Goal: Communication & Community: Answer question/provide support

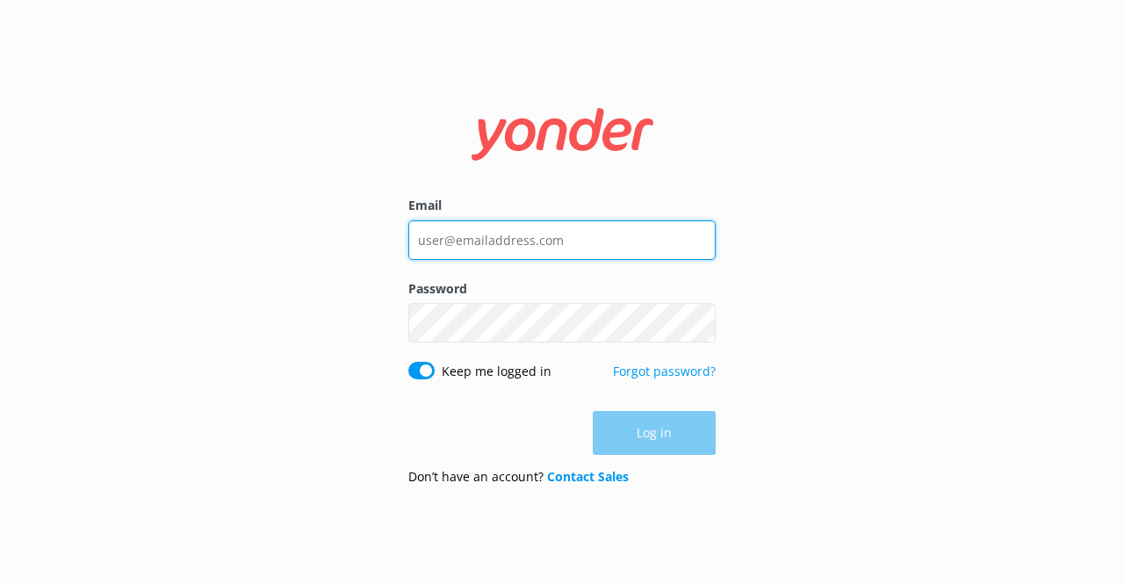
type input "[EMAIL_ADDRESS][DOMAIN_NAME]"
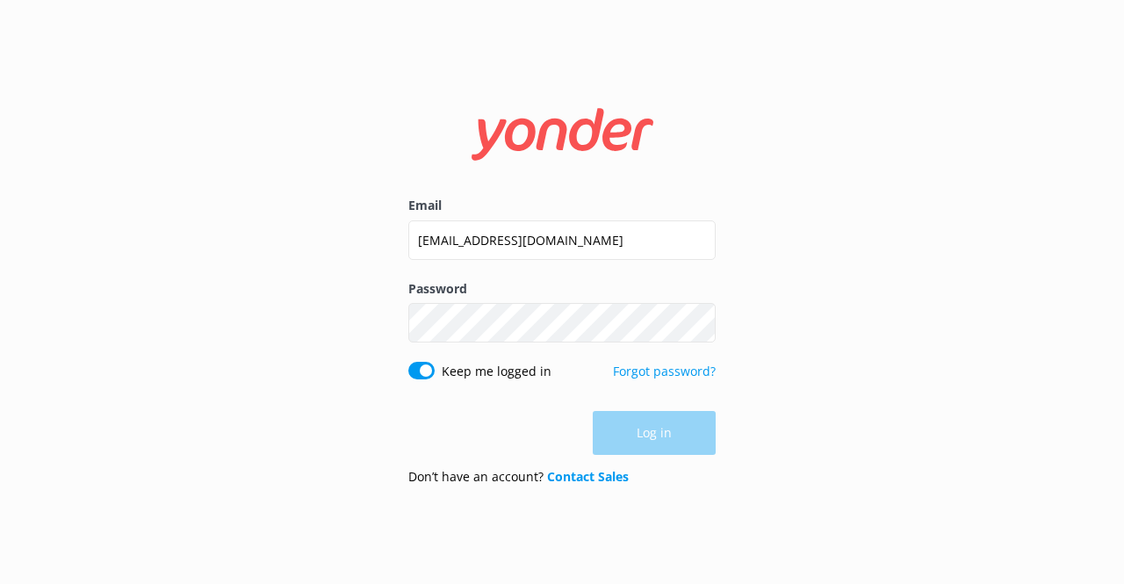
click at [678, 431] on div "Log in" at bounding box center [561, 433] width 307 height 44
click at [678, 431] on button "Log in" at bounding box center [654, 434] width 123 height 44
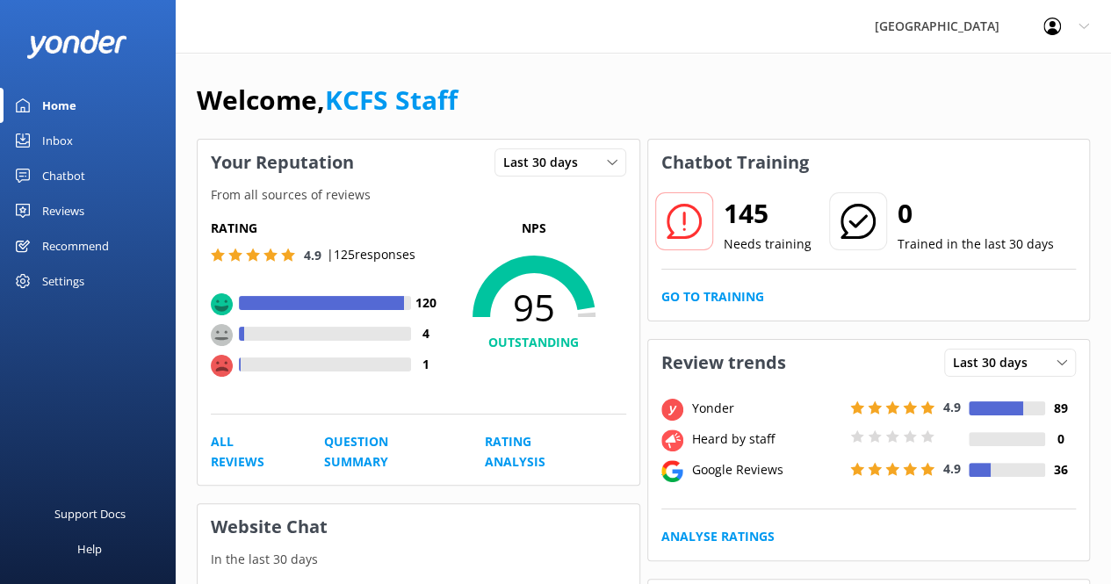
click at [66, 140] on div "Inbox" at bounding box center [57, 140] width 31 height 35
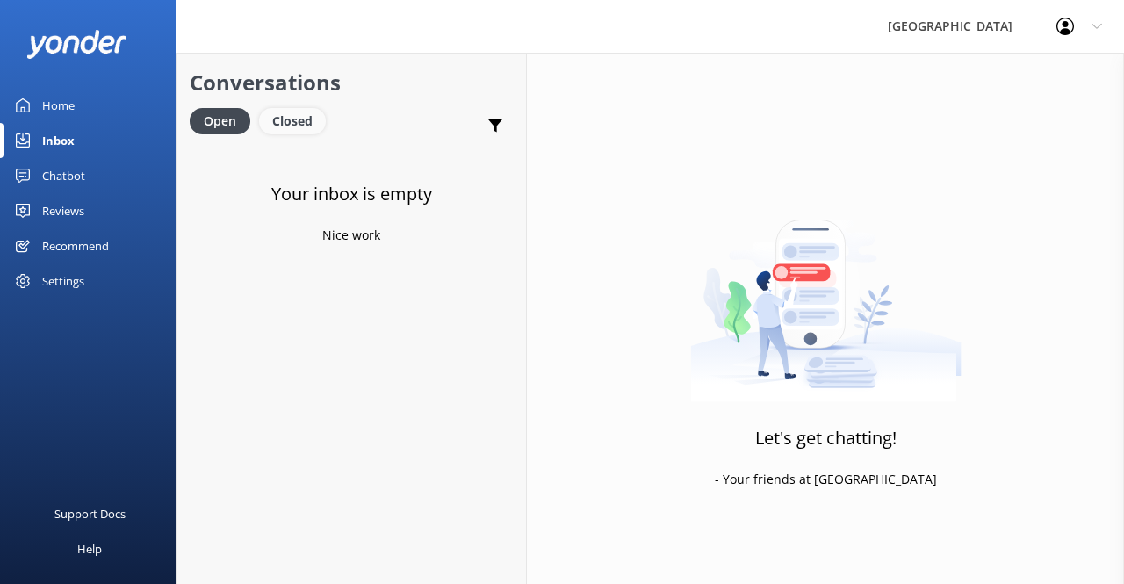
click at [274, 118] on div "Closed" at bounding box center [292, 121] width 67 height 26
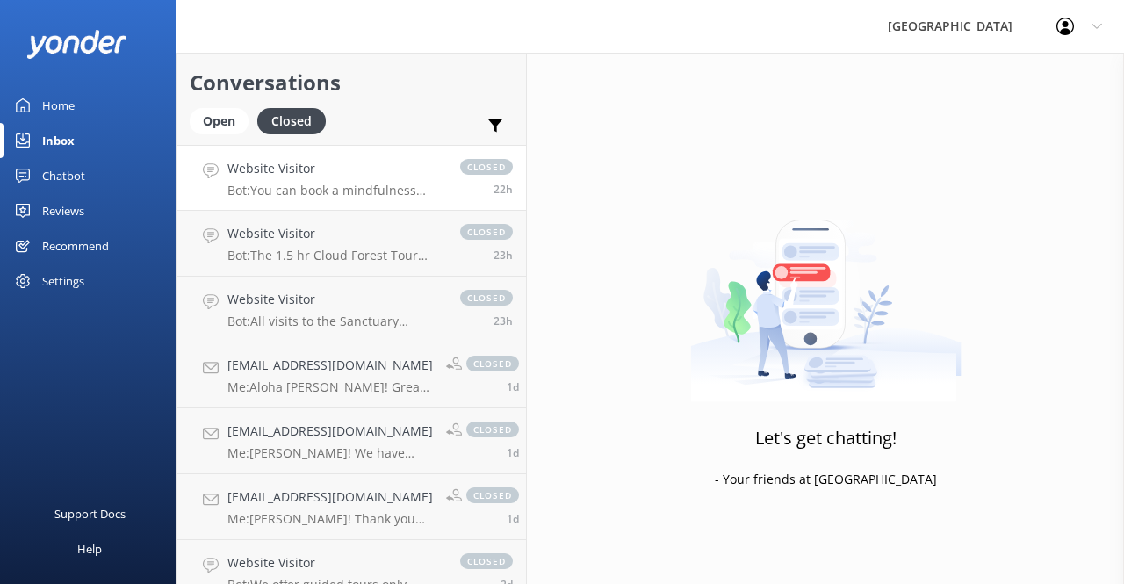
click at [297, 180] on div "Website Visitor Bot: You can book a mindfulness experience in the [GEOGRAPHIC_D…" at bounding box center [334, 178] width 215 height 38
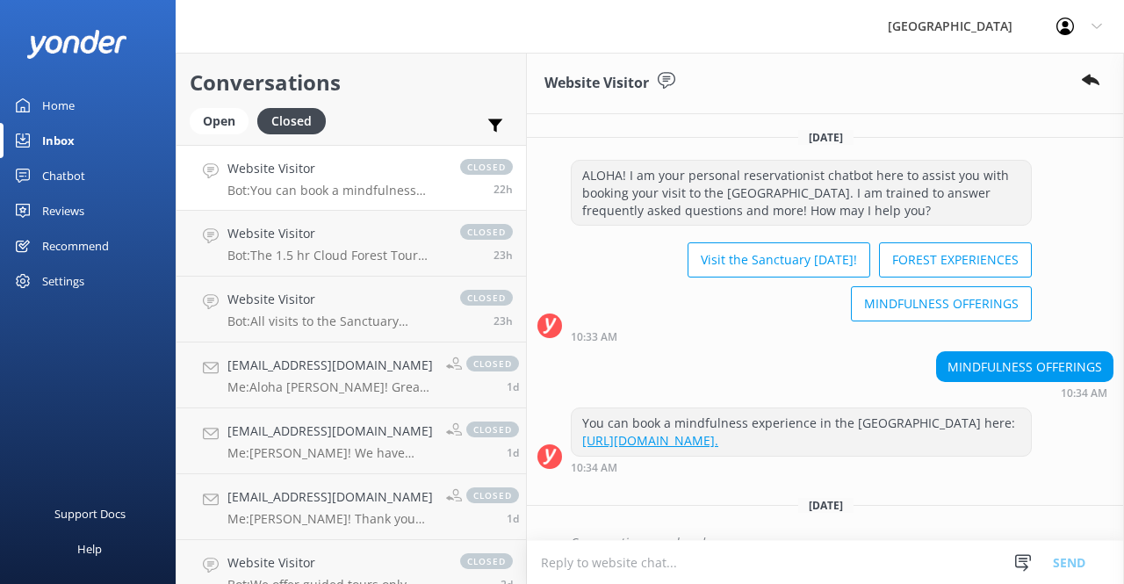
scroll to position [58, 0]
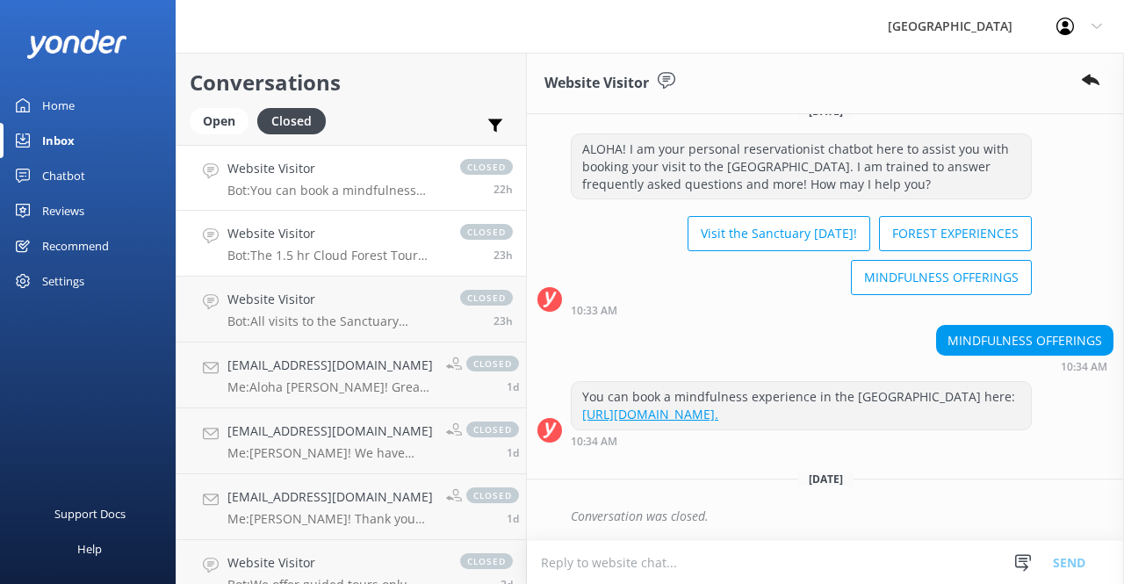
click at [327, 261] on p "Bot: The 1.5 hr Cloud Forest Tour (Pantropical Trail) is suitable for families …" at bounding box center [334, 256] width 215 height 16
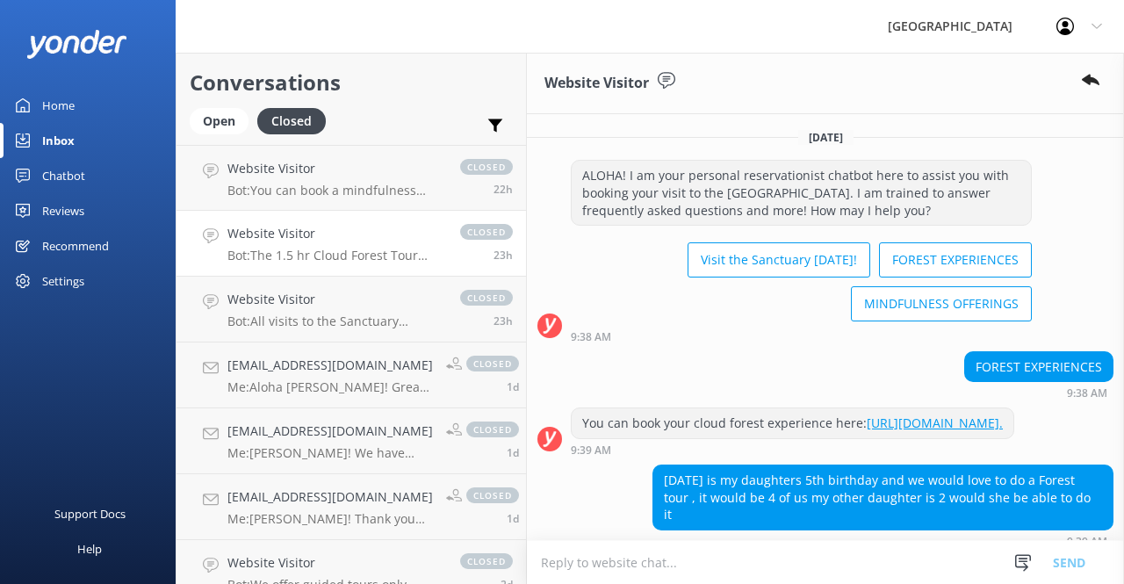
scroll to position [255, 0]
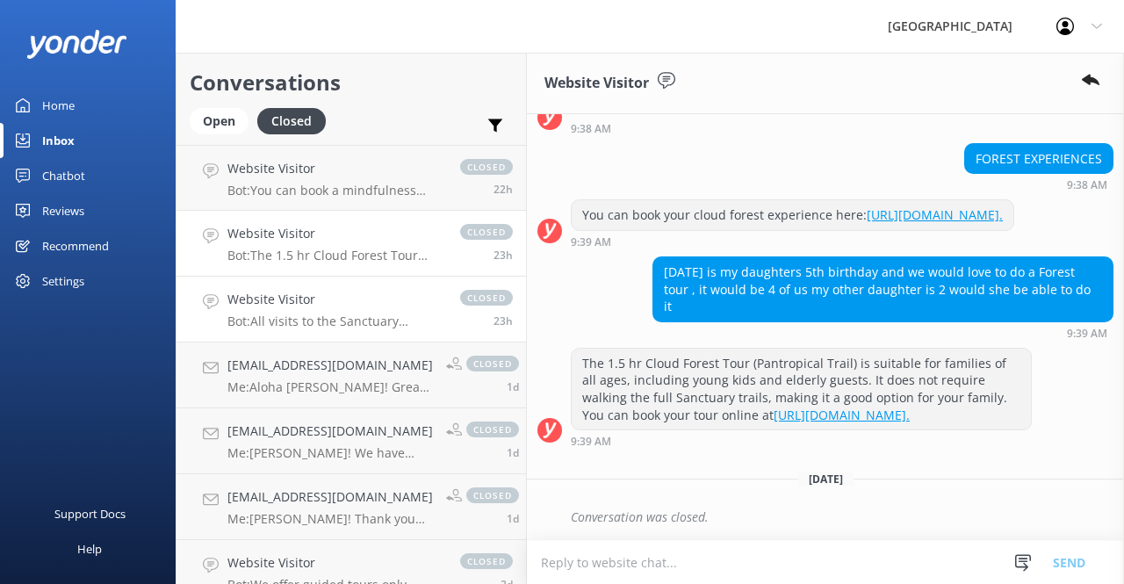
click at [382, 321] on p "Bot: All visits to the Sanctuary require a reservation." at bounding box center [334, 321] width 215 height 16
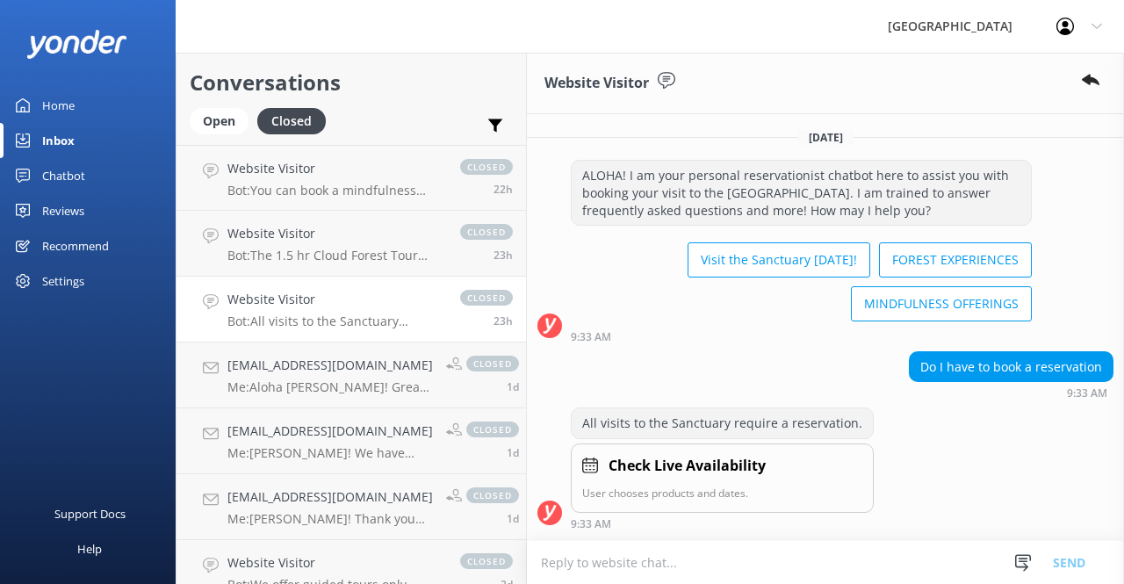
scroll to position [79, 0]
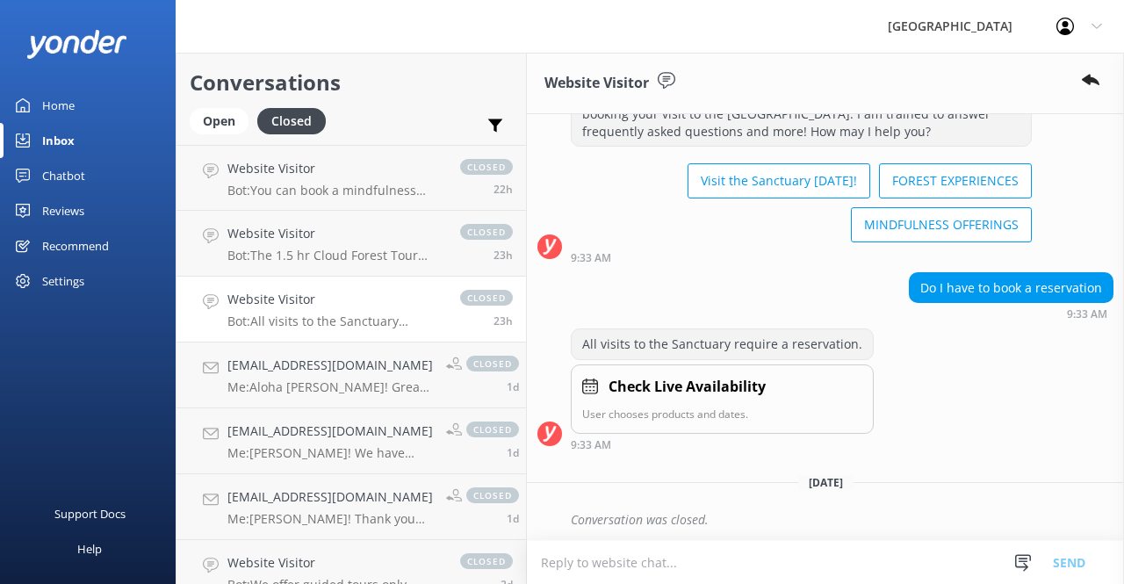
click at [683, 565] on textarea at bounding box center [825, 562] width 597 height 43
paste textarea "[URL][DOMAIN_NAME]"
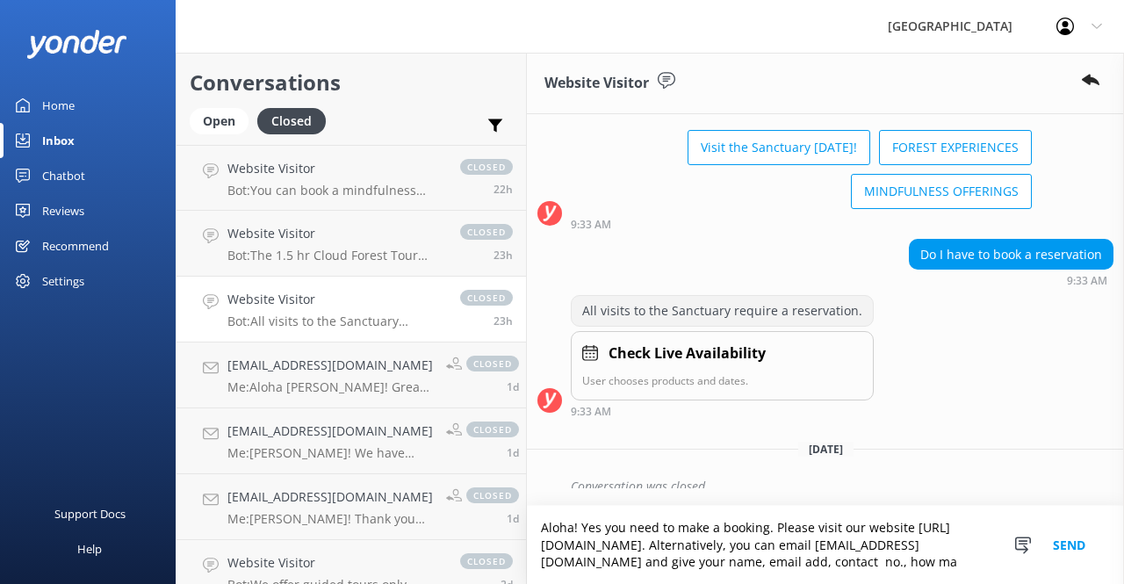
scroll to position [130, 0]
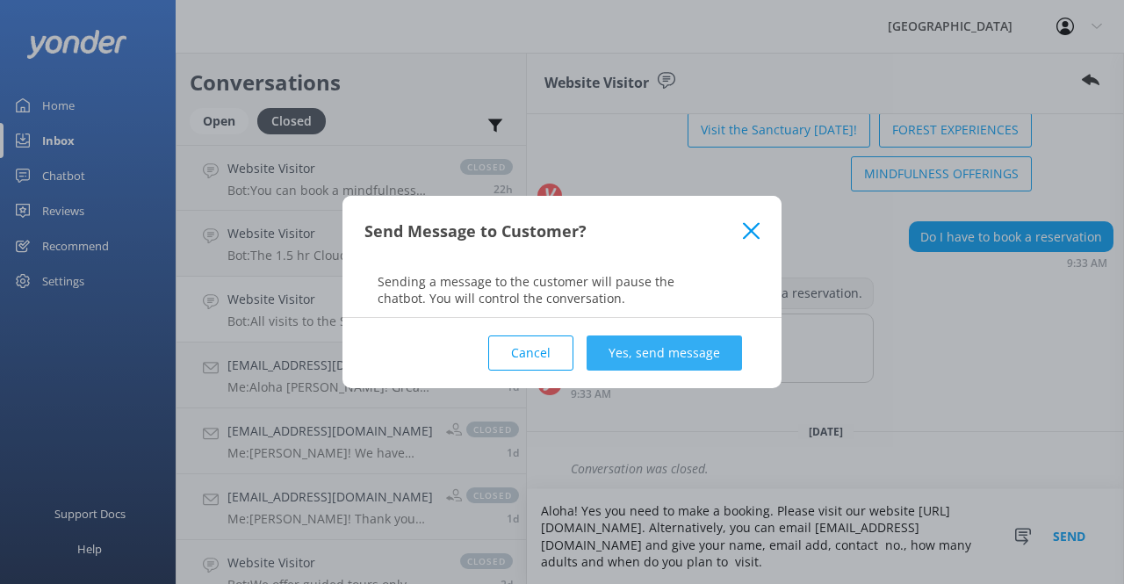
type textarea "Aloha! Yes you need to make a booking. Please visit our website [URL][DOMAIN_NA…"
click at [697, 357] on button "Yes, send message" at bounding box center [663, 352] width 155 height 35
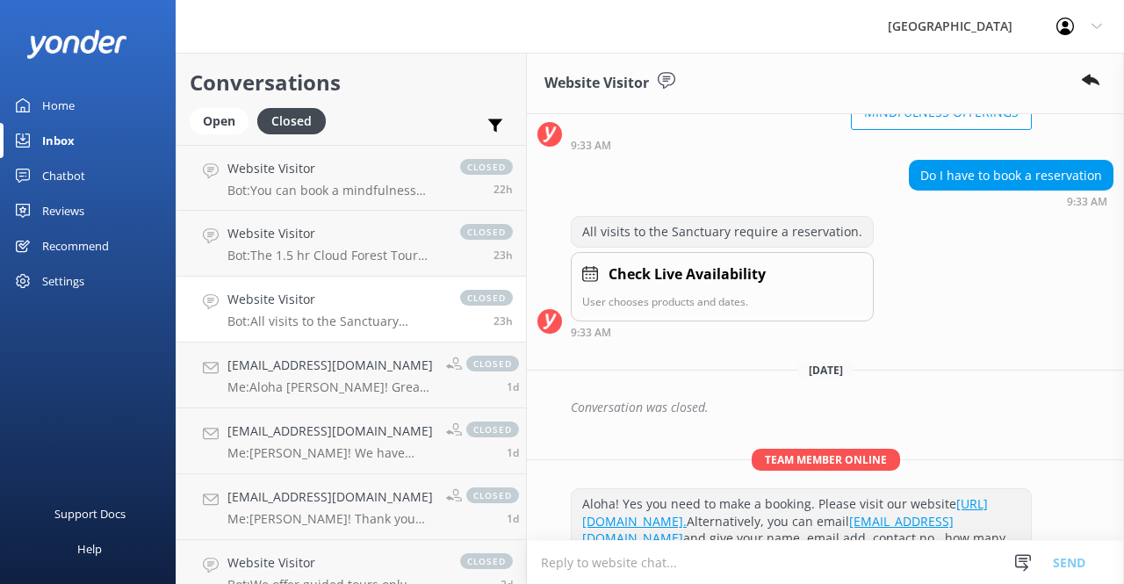
scroll to position [244, 0]
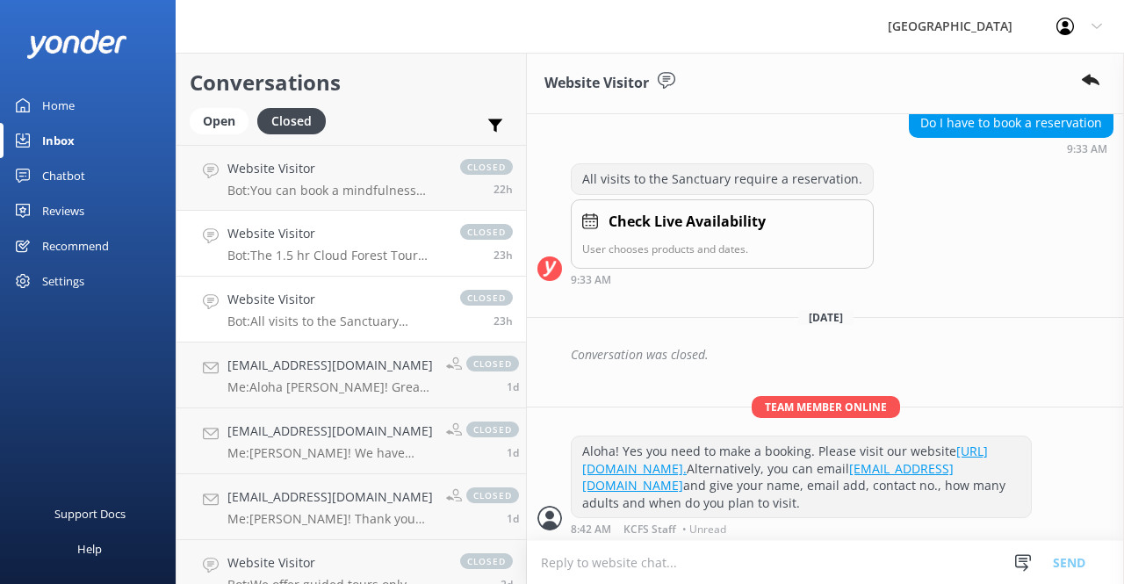
click at [393, 245] on div "Website Visitor Bot: The 1.5 hr Cloud Forest Tour (Pantropical Trail) is suitab…" at bounding box center [334, 243] width 215 height 39
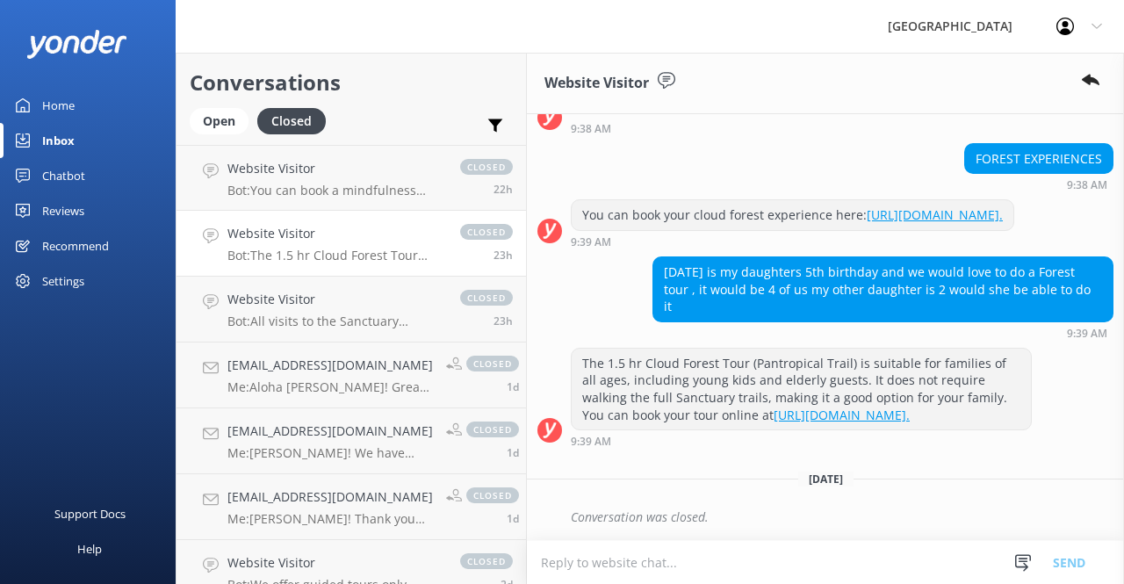
scroll to position [255, 0]
click at [393, 299] on h4 "Website Visitor" at bounding box center [334, 299] width 215 height 19
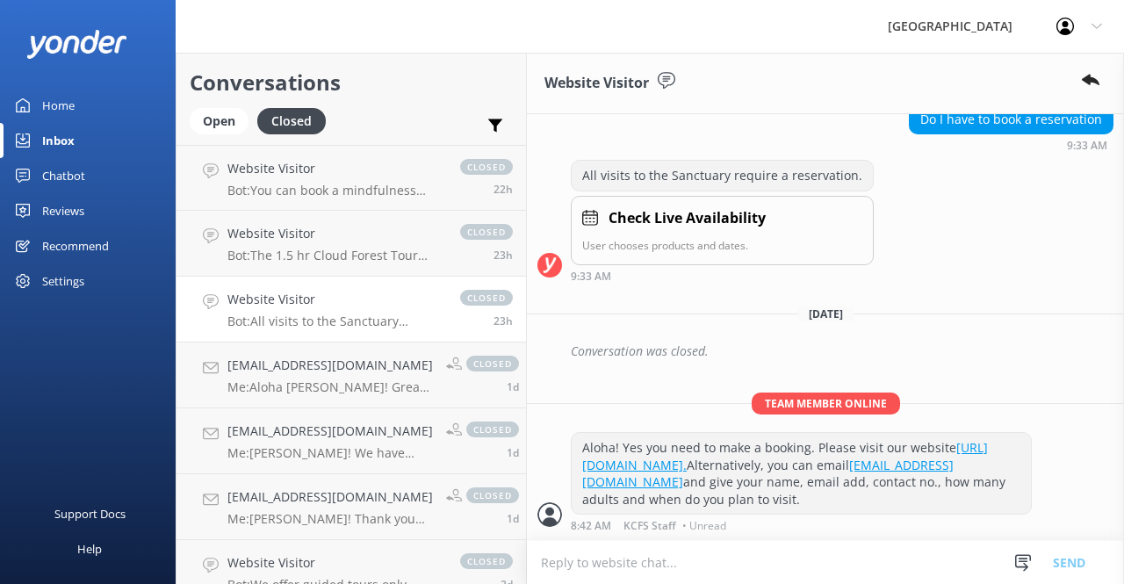
scroll to position [244, 0]
